Goal: Task Accomplishment & Management: Manage account settings

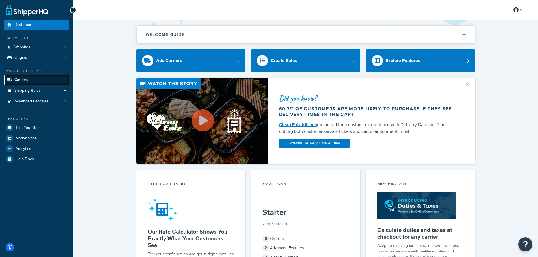
click at [34, 85] on link "Carriers 3" at bounding box center [36, 80] width 65 height 10
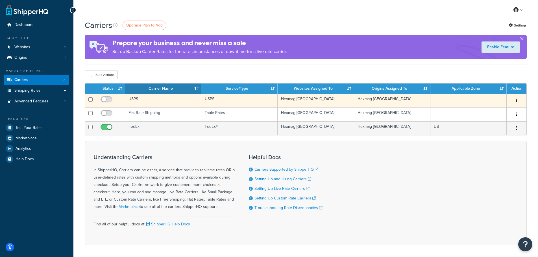
click at [151, 103] on td "USPS" at bounding box center [163, 101] width 76 height 14
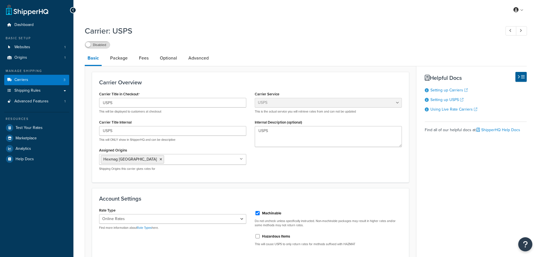
select select "usps"
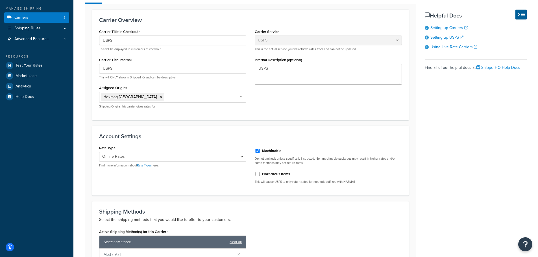
scroll to position [85, 0]
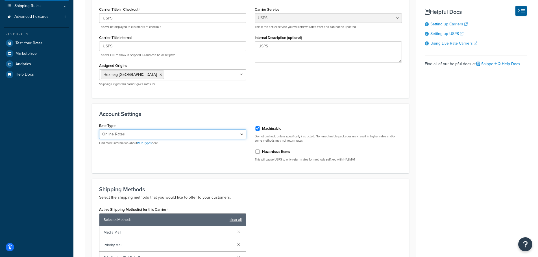
click at [177, 138] on select "Retail Rates Online Rates Commercial Plus" at bounding box center [172, 135] width 147 height 10
select select "PLUS"
click at [99, 130] on select "Retail Rates Online Rates Commercial Plus" at bounding box center [172, 135] width 147 height 10
click at [142, 144] on link "Rate Types" at bounding box center [144, 143] width 15 height 5
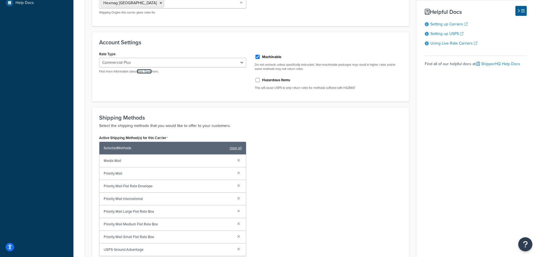
scroll to position [198, 0]
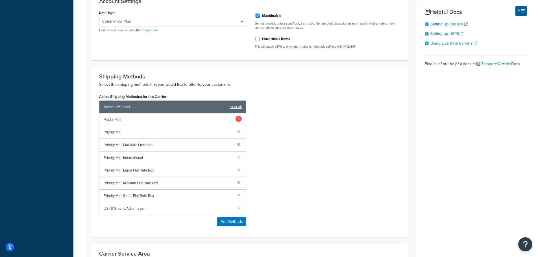
click at [239, 118] on link at bounding box center [239, 119] width 6 height 6
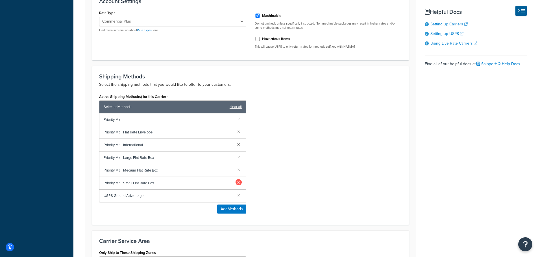
click at [240, 184] on link at bounding box center [239, 182] width 6 height 6
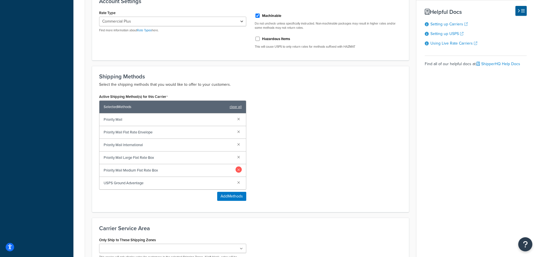
click at [239, 170] on link at bounding box center [239, 170] width 6 height 6
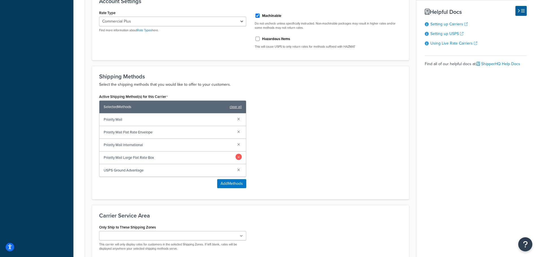
click at [238, 155] on link at bounding box center [239, 157] width 6 height 6
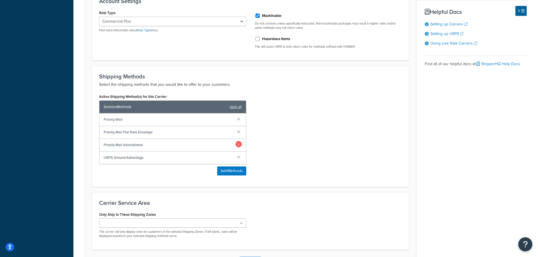
click at [240, 146] on link at bounding box center [239, 144] width 6 height 6
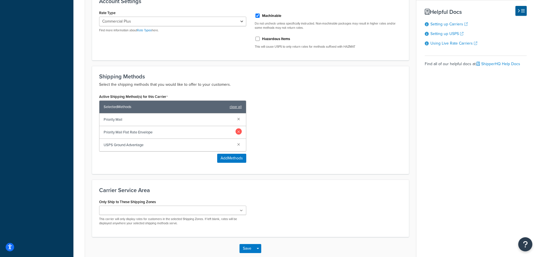
click at [239, 131] on link at bounding box center [239, 132] width 6 height 6
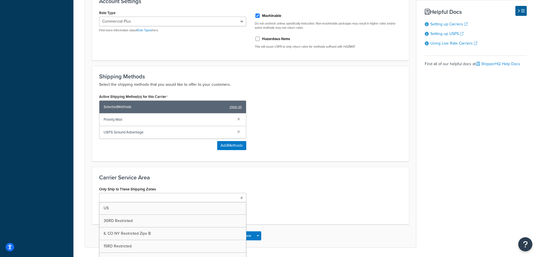
click at [230, 200] on ul at bounding box center [172, 197] width 147 height 9
click at [320, 169] on div "Carrier Service Area Only Ship to These Shipping Zones US 30RD Restricted IL CO…" at bounding box center [250, 196] width 317 height 59
click at [252, 238] on button "Save" at bounding box center [247, 237] width 15 height 9
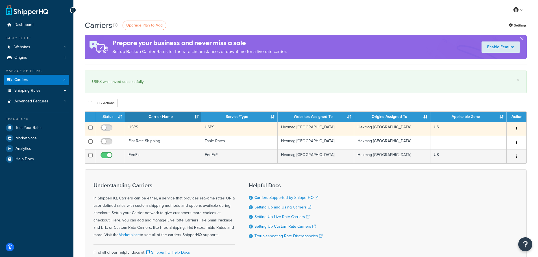
click at [266, 126] on td "USPS" at bounding box center [240, 129] width 76 height 14
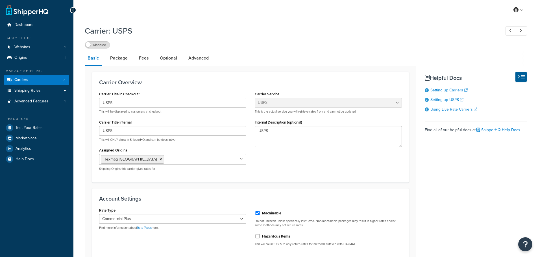
select select "usps"
select select "PLUS"
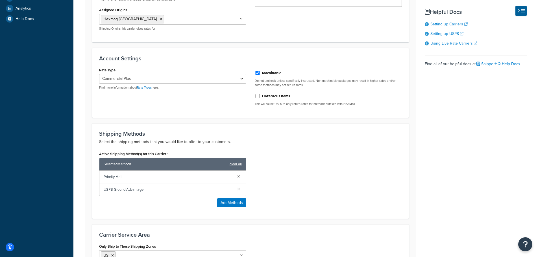
scroll to position [198, 0]
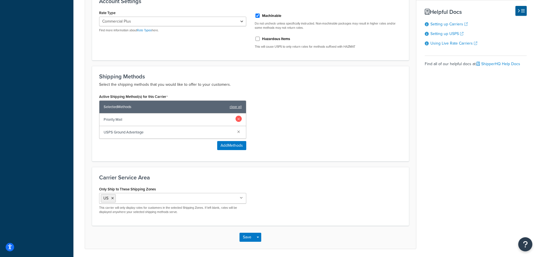
click at [239, 120] on link at bounding box center [239, 119] width 6 height 6
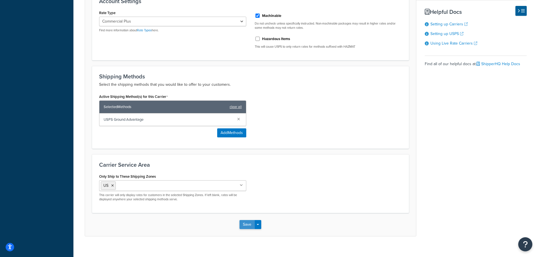
click at [248, 224] on button "Save" at bounding box center [247, 224] width 15 height 9
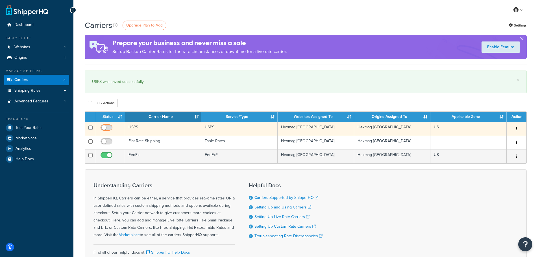
click at [110, 126] on input "checkbox" at bounding box center [107, 129] width 16 height 7
checkbox input "true"
click at [518, 133] on button "button" at bounding box center [517, 129] width 8 height 9
click at [499, 135] on link "Edit" at bounding box center [494, 141] width 45 height 12
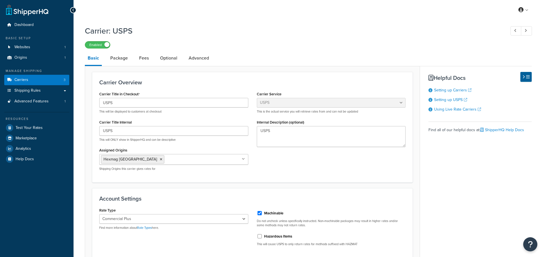
select select "usps"
select select "PLUS"
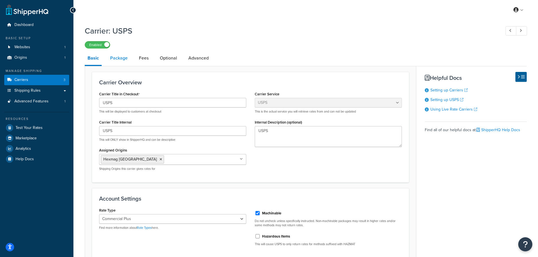
click at [113, 58] on link "Package" at bounding box center [118, 58] width 23 height 14
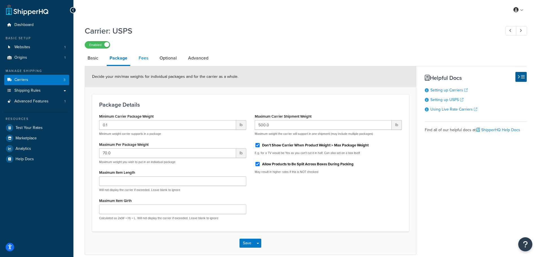
click at [137, 58] on link "Fees" at bounding box center [143, 58] width 15 height 14
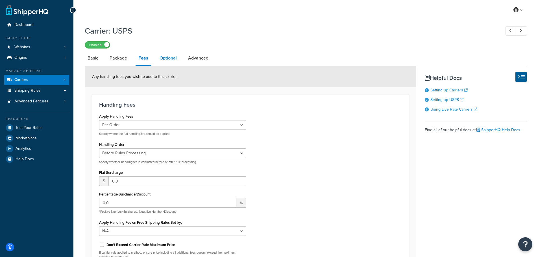
click at [169, 59] on link "Optional" at bounding box center [168, 58] width 23 height 14
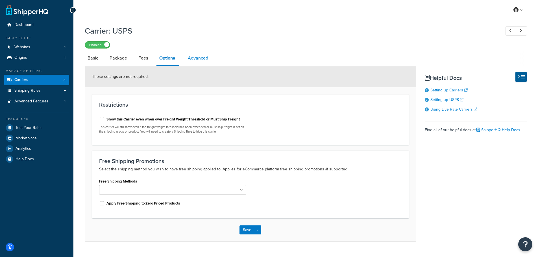
click at [201, 58] on link "Advanced" at bounding box center [198, 58] width 26 height 14
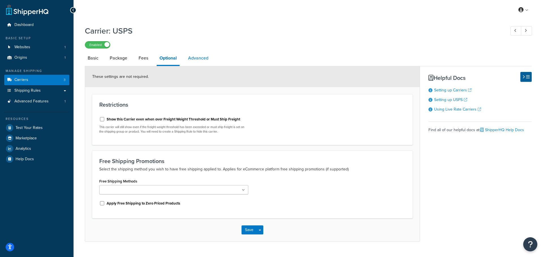
select select "false"
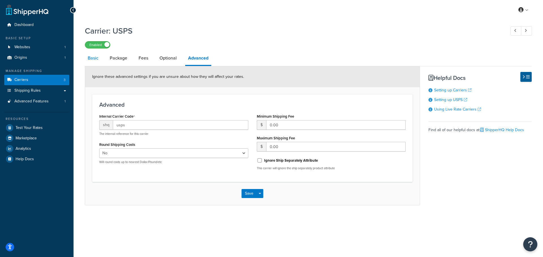
click at [98, 55] on link "Basic" at bounding box center [93, 58] width 16 height 14
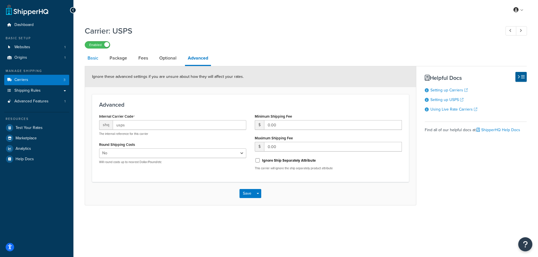
select select "usps"
select select "PLUS"
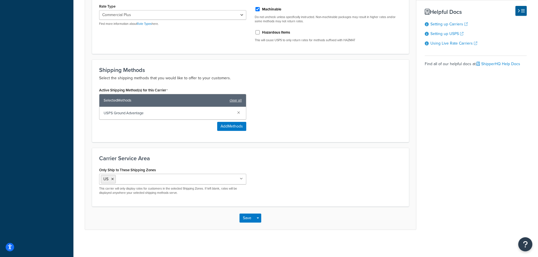
scroll to position [205, 0]
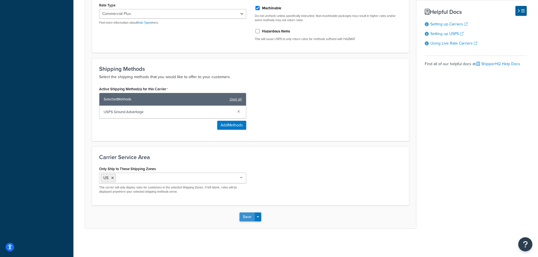
click at [250, 219] on button "Save" at bounding box center [247, 217] width 15 height 9
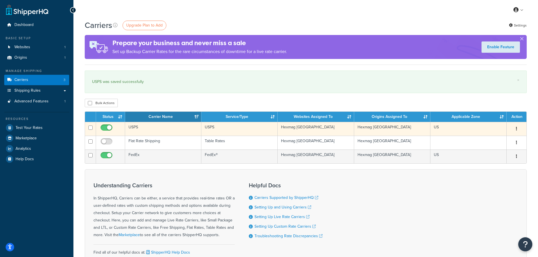
click at [103, 131] on input "checkbox" at bounding box center [107, 129] width 16 height 7
checkbox input "false"
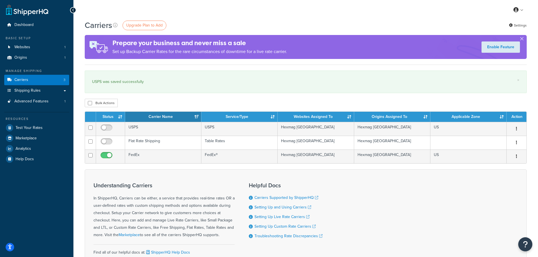
click at [404, 210] on div "Understanding Carriers In ShipperHQ, Carriers can be either, a service that pro…" at bounding box center [306, 222] width 442 height 104
